Goal: Task Accomplishment & Management: Complete application form

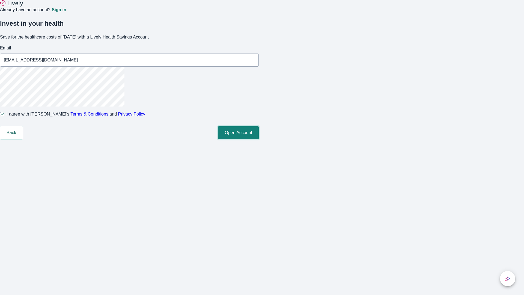
click at [259, 139] on button "Open Account" at bounding box center [238, 132] width 41 height 13
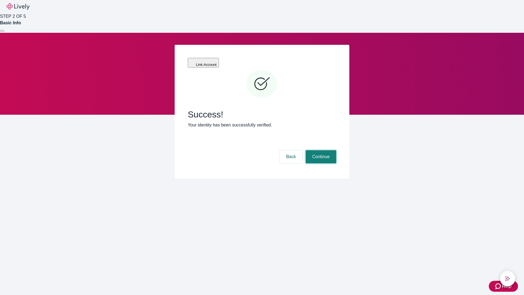
click at [320, 150] on button "Continue" at bounding box center [321, 156] width 31 height 13
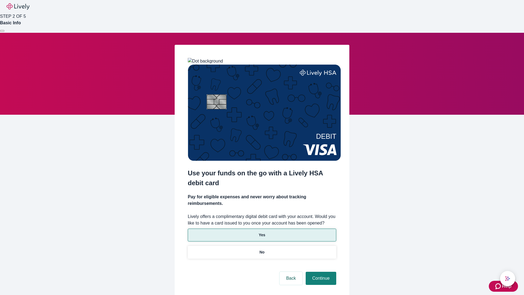
click at [262, 232] on p "Yes" at bounding box center [262, 235] width 7 height 6
click at [320, 271] on button "Continue" at bounding box center [321, 277] width 31 height 13
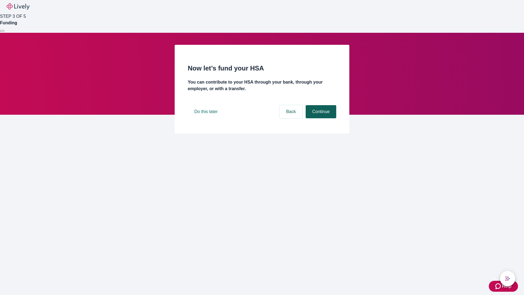
click at [320, 118] on button "Continue" at bounding box center [321, 111] width 31 height 13
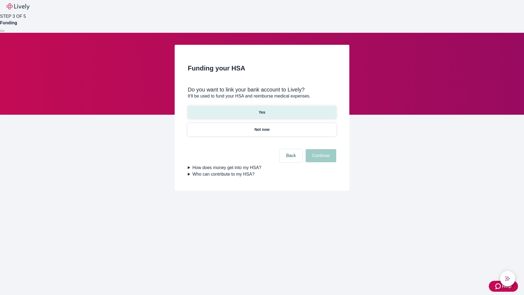
click at [262, 109] on p "Yes" at bounding box center [262, 112] width 7 height 6
click at [320, 149] on button "Continue" at bounding box center [321, 155] width 31 height 13
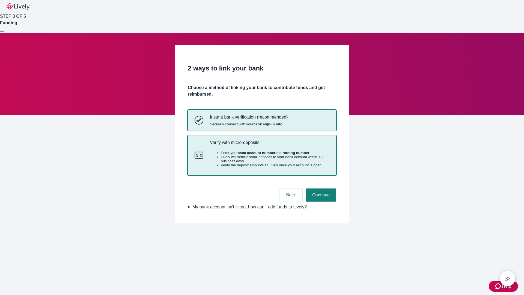
click at [269, 145] on p "Verify with micro-deposits" at bounding box center [269, 142] width 119 height 5
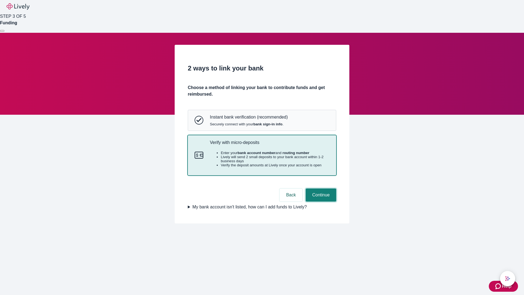
click at [320, 201] on button "Continue" at bounding box center [321, 194] width 31 height 13
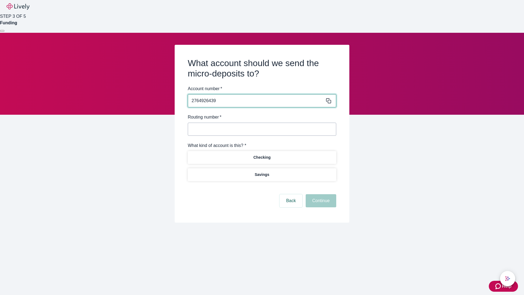
type input "2764926439"
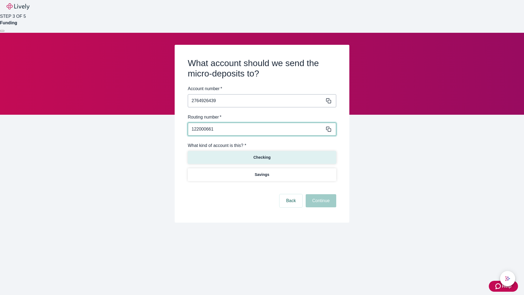
type input "122000661"
click at [262, 157] on p "Checking" at bounding box center [261, 157] width 17 height 6
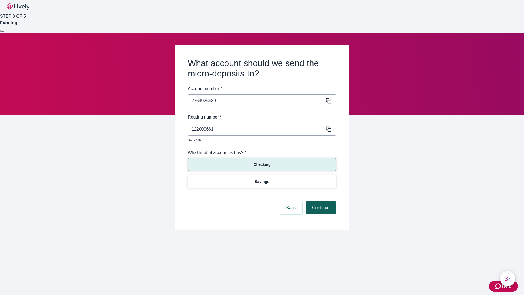
click at [320, 201] on button "Continue" at bounding box center [321, 207] width 31 height 13
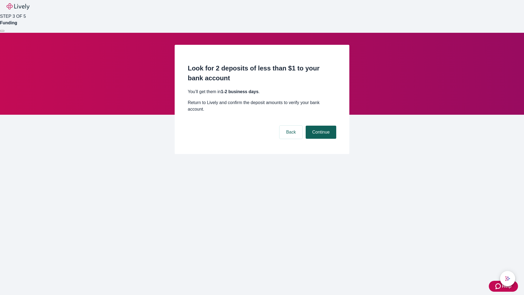
click at [320, 125] on button "Continue" at bounding box center [321, 131] width 31 height 13
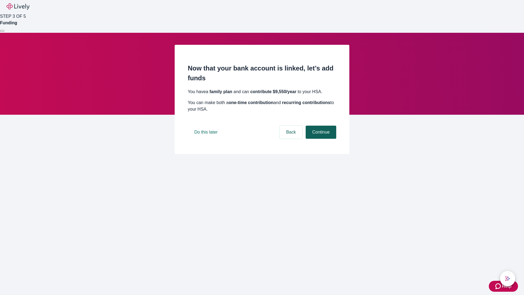
click at [320, 139] on button "Continue" at bounding box center [321, 131] width 31 height 13
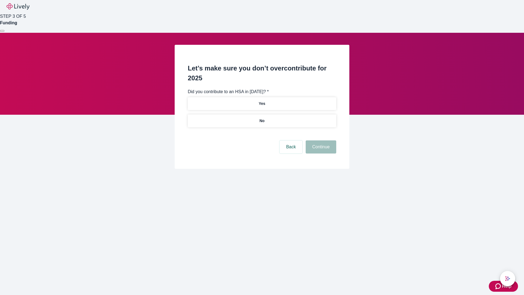
click at [262, 118] on p "No" at bounding box center [261, 121] width 5 height 6
click at [320, 140] on button "Continue" at bounding box center [321, 146] width 31 height 13
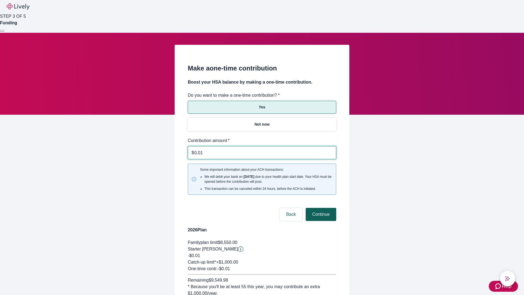
type input "0.01"
click at [320, 208] on button "Continue" at bounding box center [321, 214] width 31 height 13
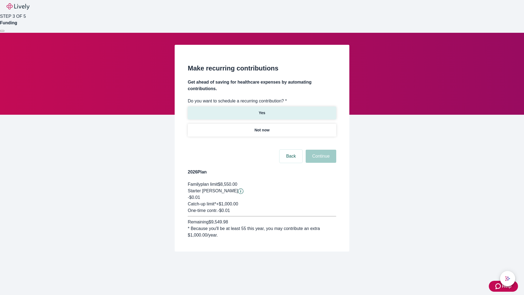
click at [262, 110] on p "Yes" at bounding box center [262, 113] width 7 height 6
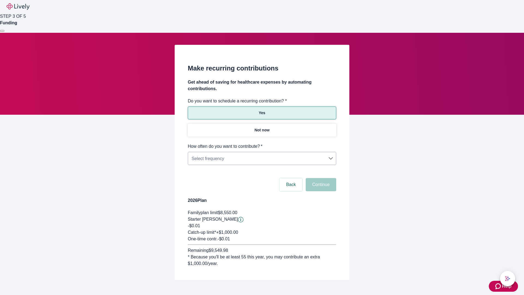
click at [262, 143] on body "Help STEP 3 OF 5 Funding Make recurring contributions Get ahead of saving for h…" at bounding box center [262, 153] width 524 height 306
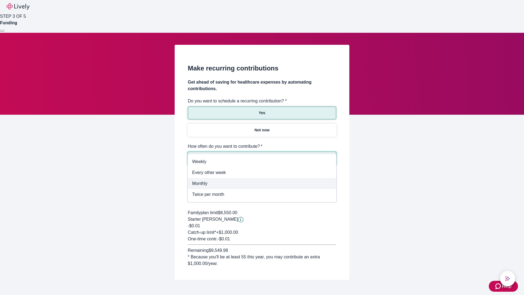
click at [262, 183] on span "Monthly" at bounding box center [262, 183] width 140 height 7
type input "Monthly"
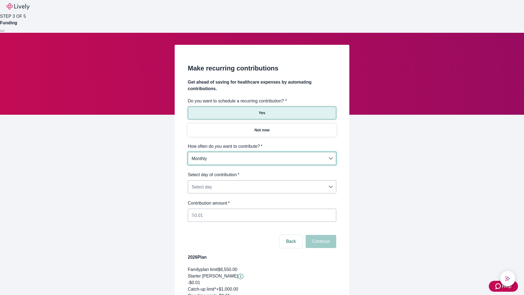
click at [262, 171] on body "Help STEP 3 OF 5 Funding Make recurring contributions Get ahead of saving for h…" at bounding box center [262, 181] width 524 height 363
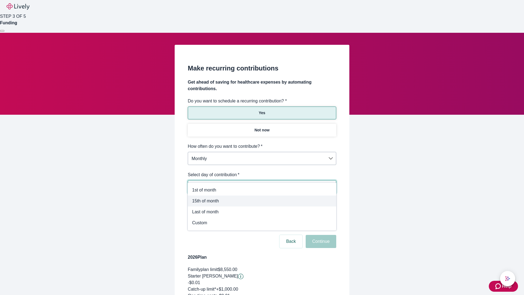
click at [262, 201] on span "15th of month" at bounding box center [262, 201] width 140 height 7
type input "Monthly15th"
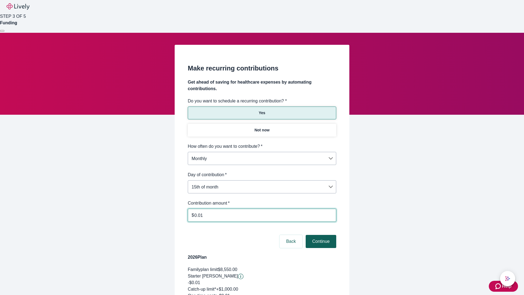
click at [320, 235] on button "Continue" at bounding box center [321, 241] width 31 height 13
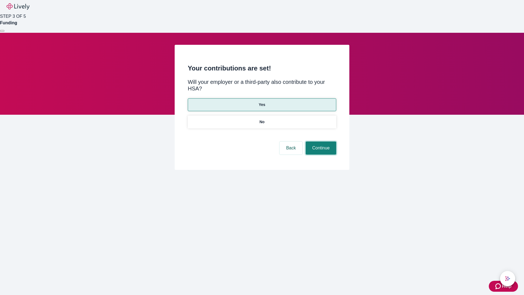
click at [320, 141] on button "Continue" at bounding box center [321, 147] width 31 height 13
